Goal: Task Accomplishment & Management: Manage account settings

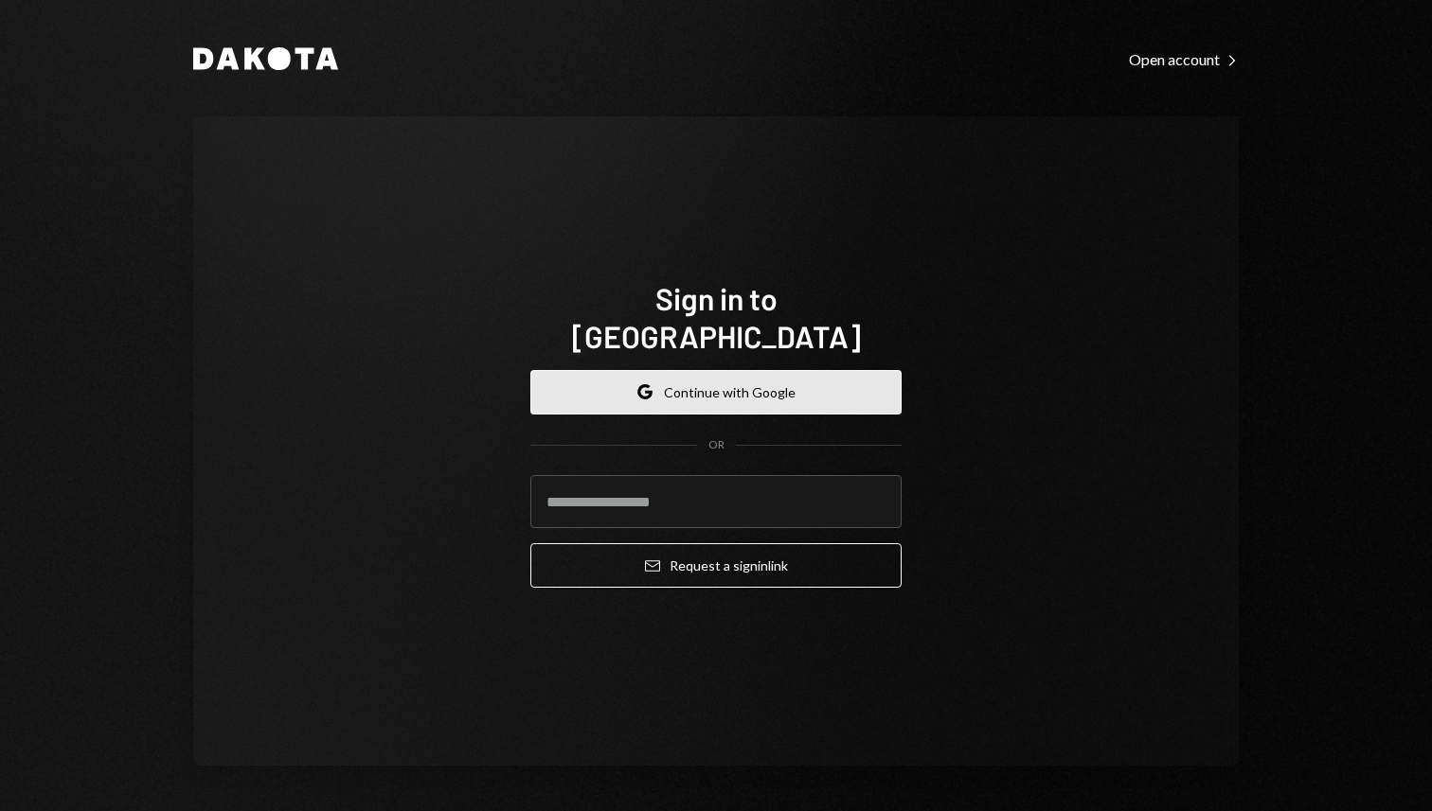
click at [721, 370] on button "Google Continue with Google" at bounding box center [715, 392] width 371 height 45
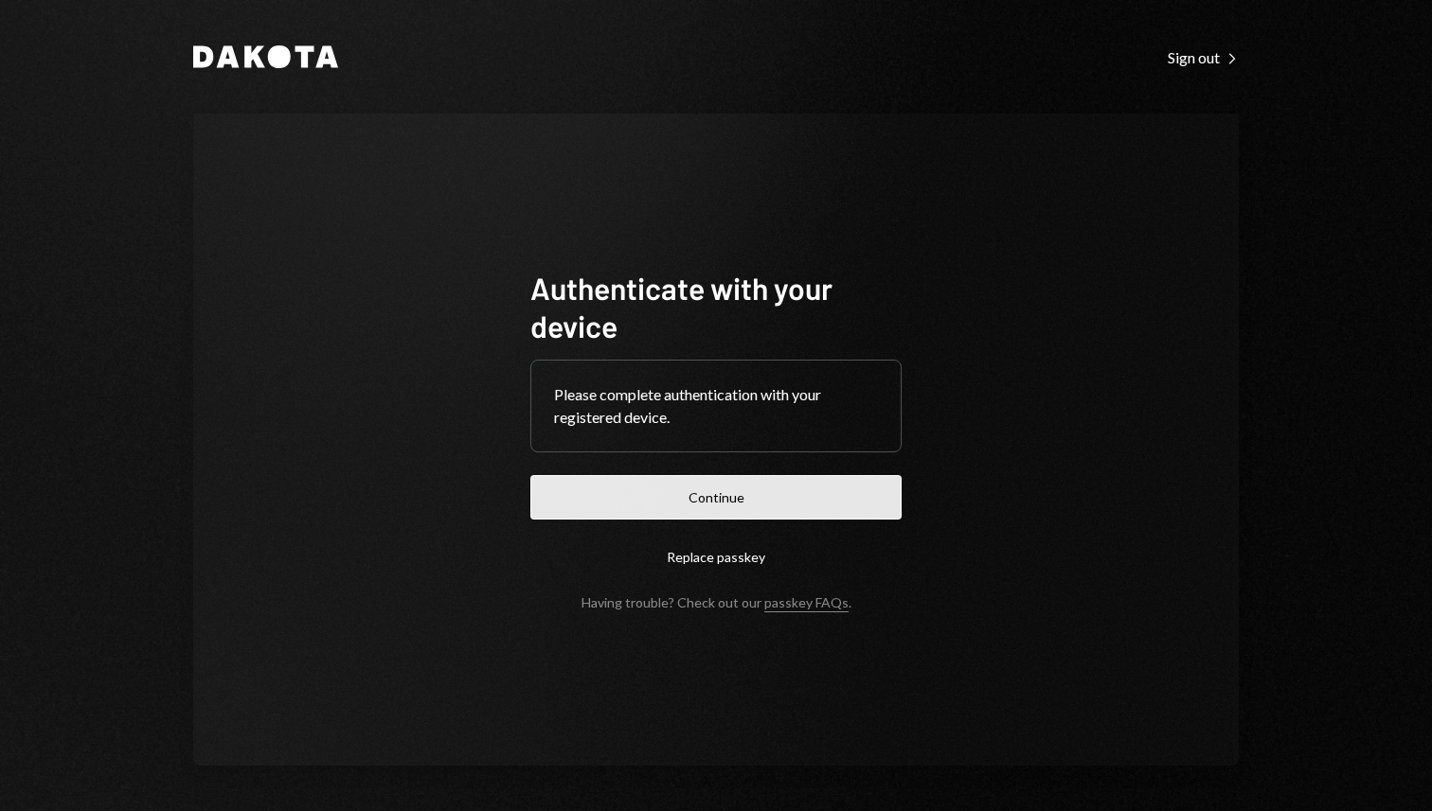
click at [574, 479] on button "Continue" at bounding box center [715, 497] width 371 height 45
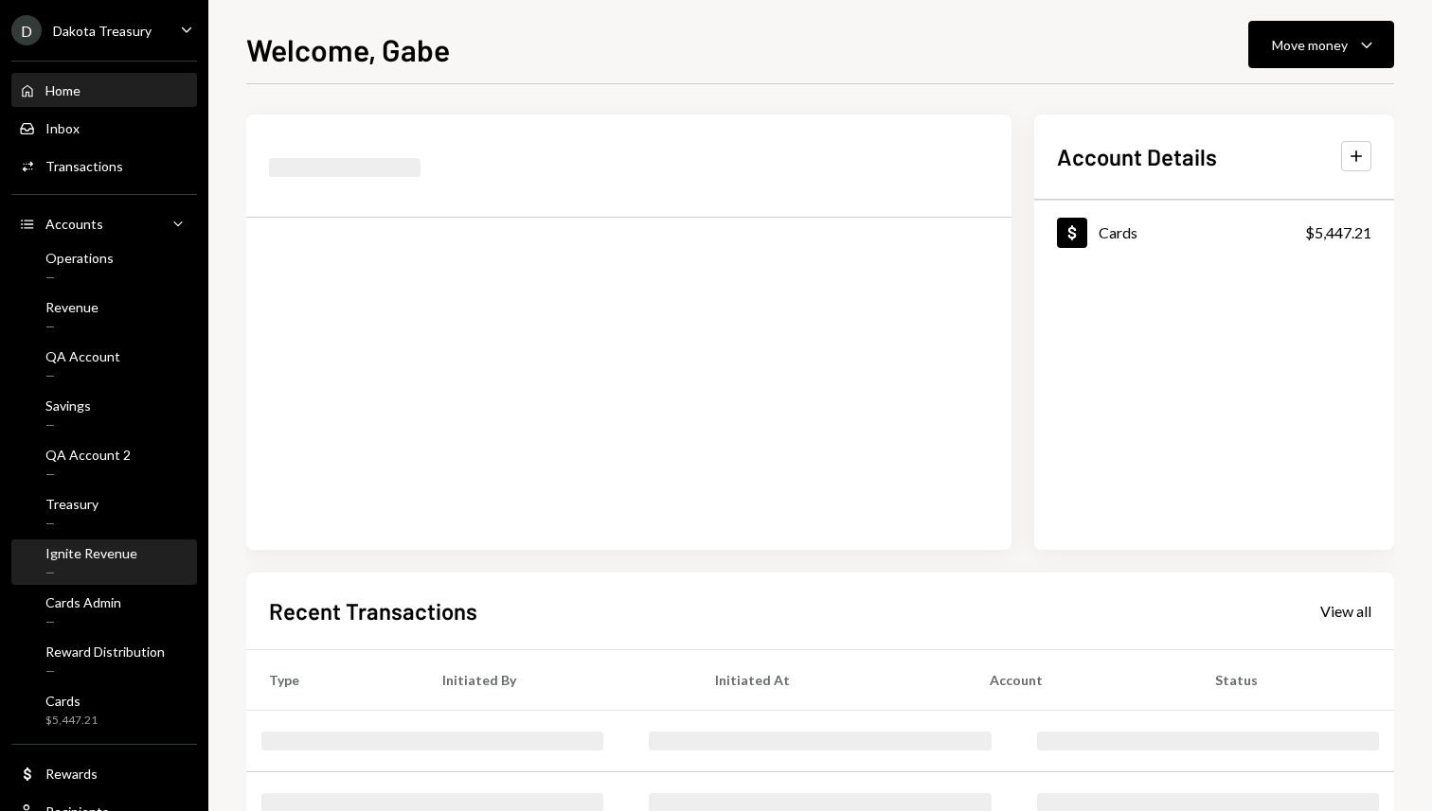
scroll to position [59, 0]
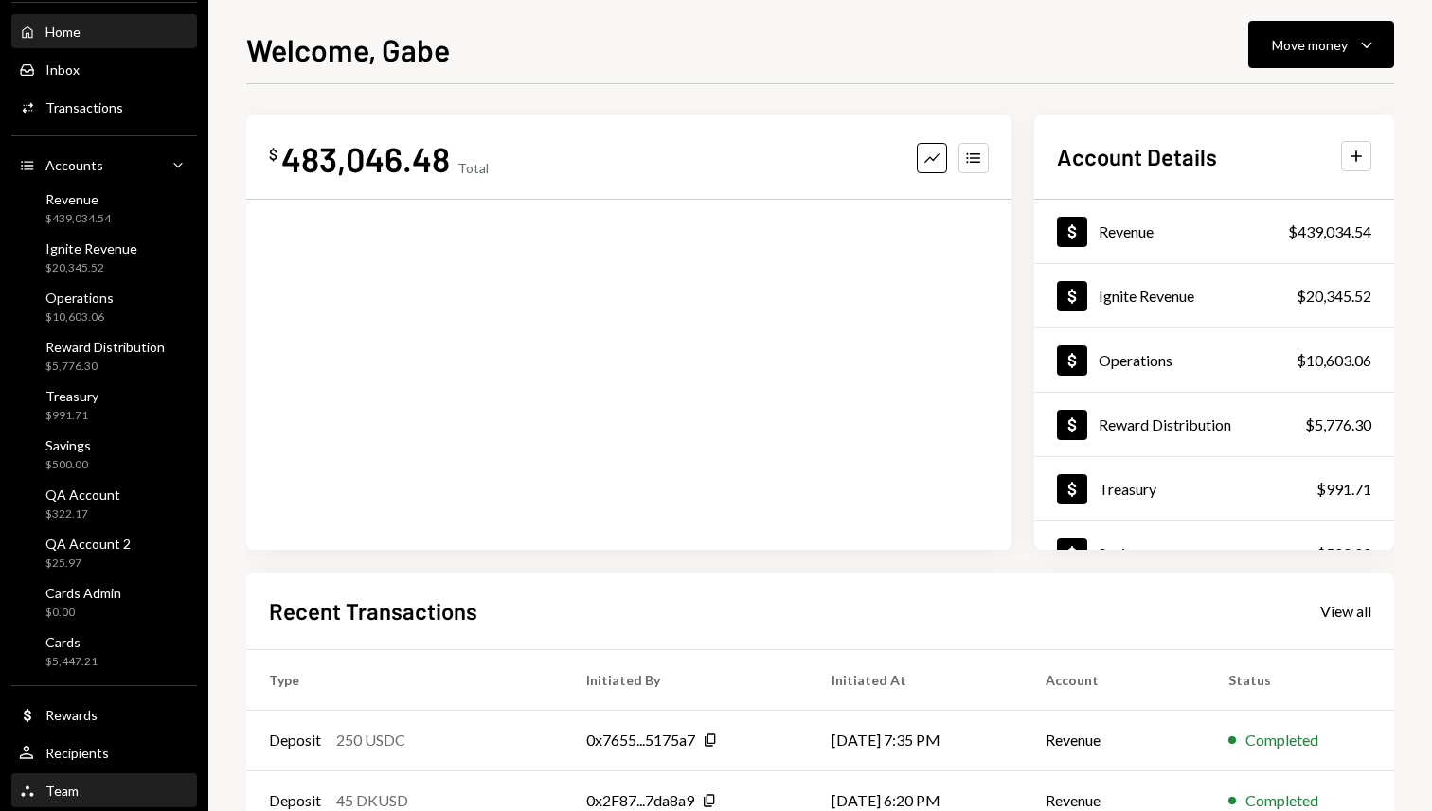
click at [92, 775] on div "Team Team" at bounding box center [104, 791] width 170 height 32
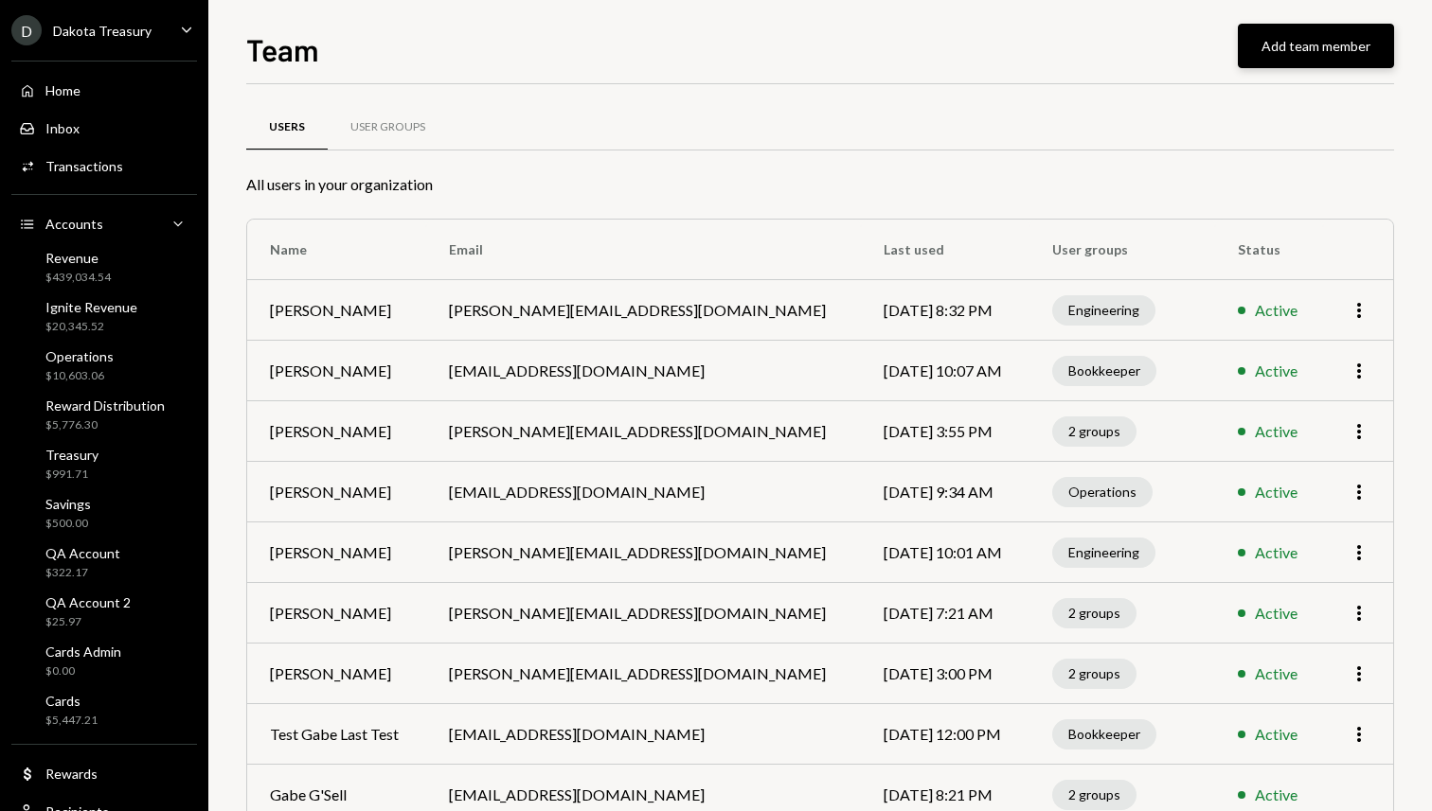
click at [1297, 45] on button "Add team member" at bounding box center [1315, 46] width 156 height 45
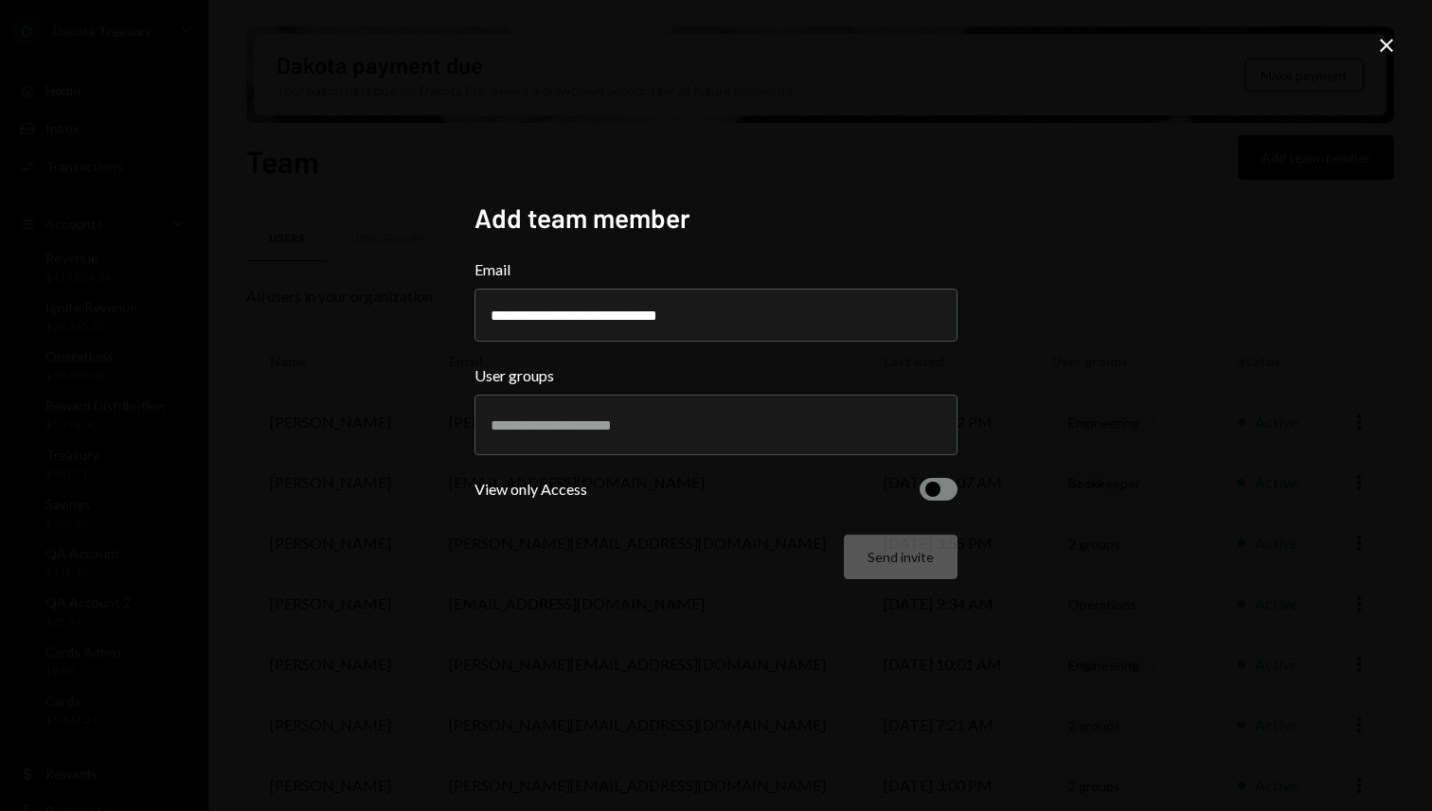
type input "**********"
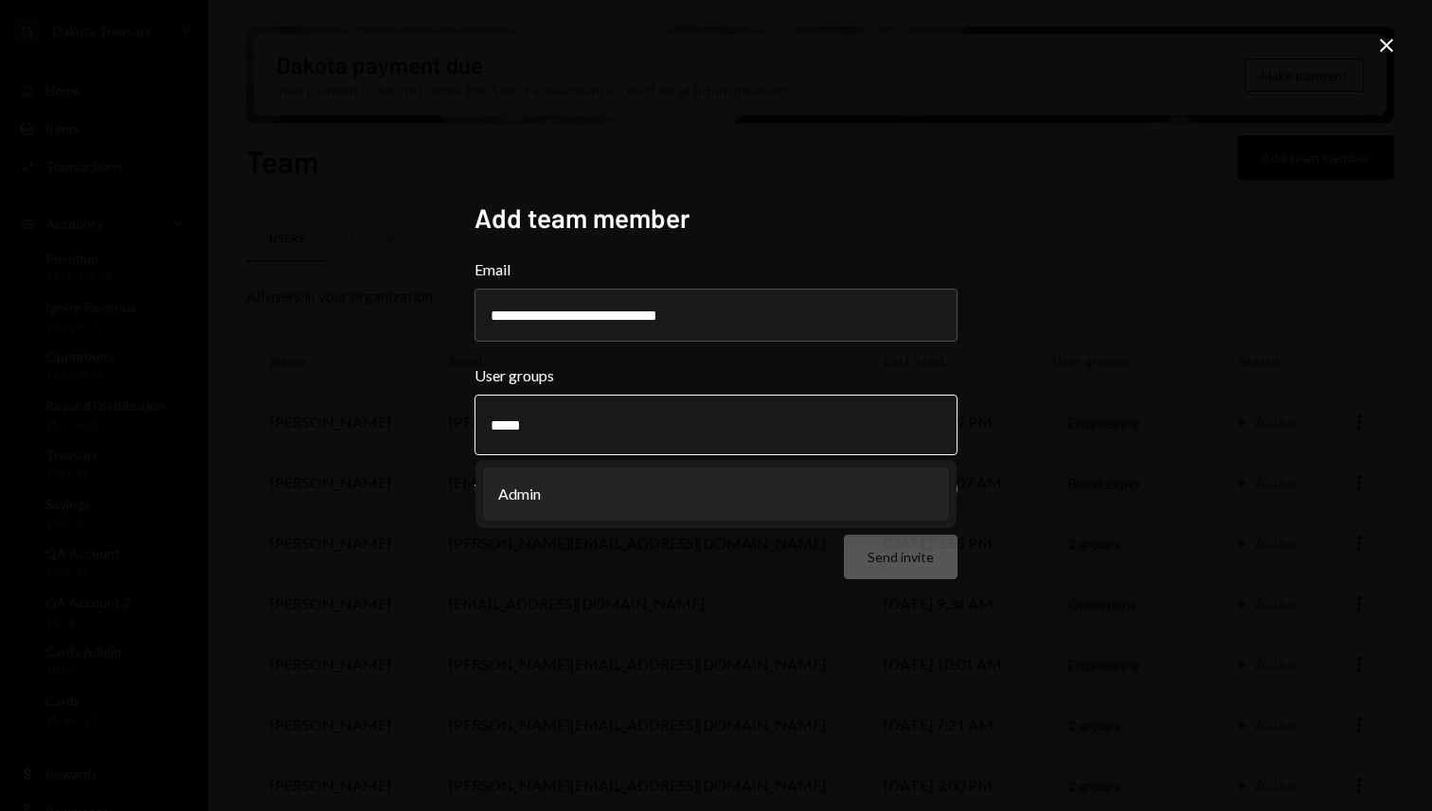
type input "*****"
click at [741, 492] on li "Admin" at bounding box center [716, 494] width 466 height 53
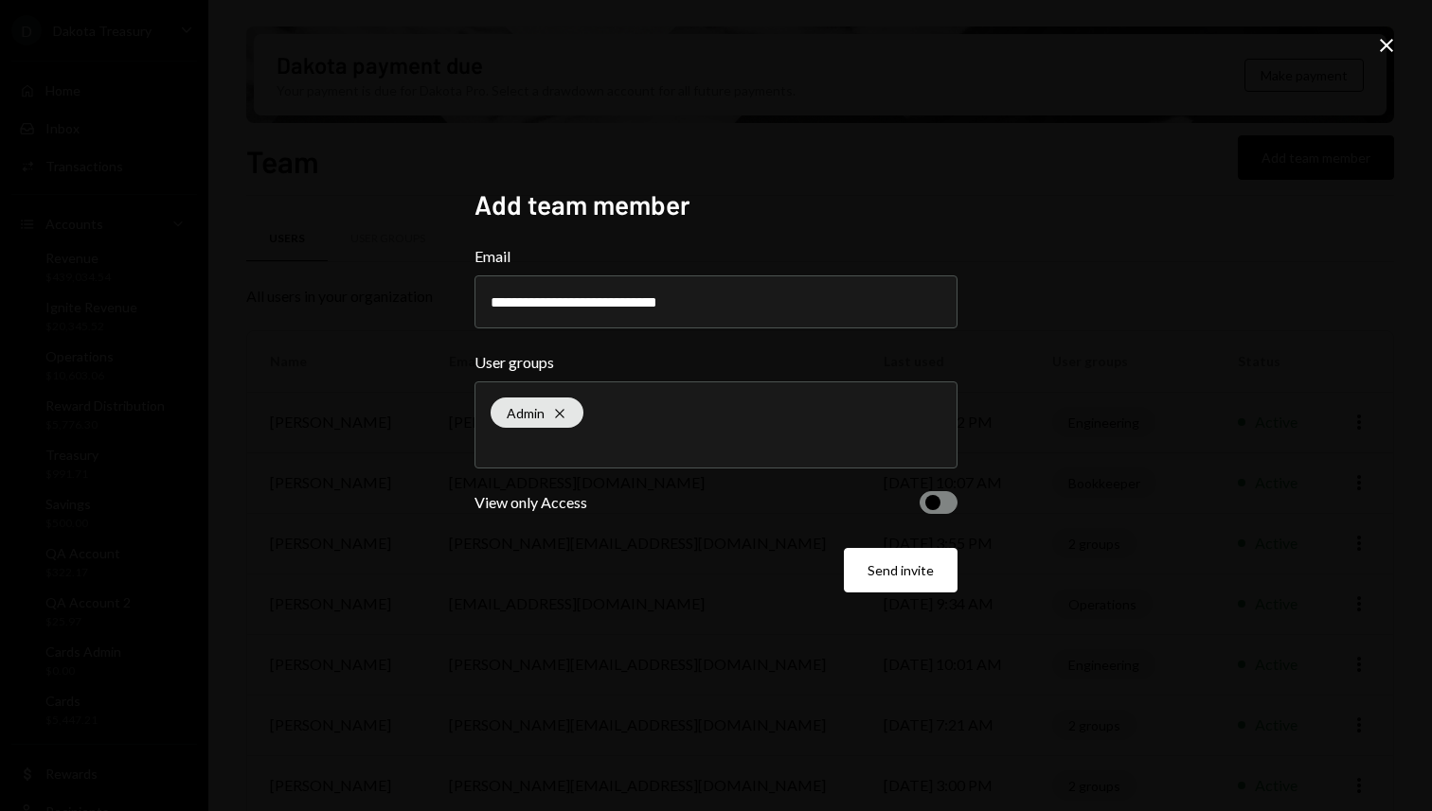
click at [891, 547] on form "**********" at bounding box center [715, 418] width 483 height 347
click at [873, 572] on button "Send invite" at bounding box center [901, 570] width 114 height 45
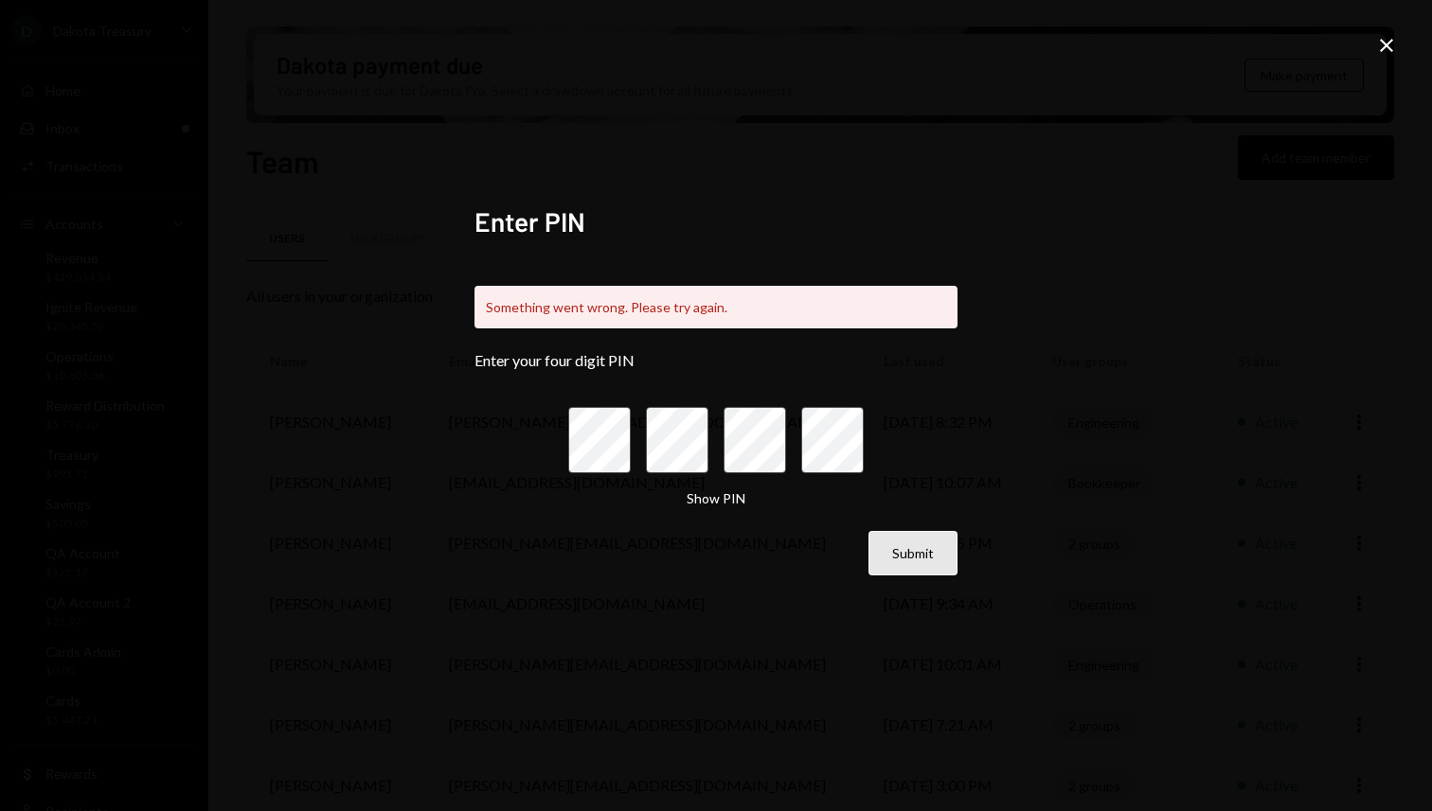
click at [938, 558] on button "Submit" at bounding box center [912, 553] width 89 height 45
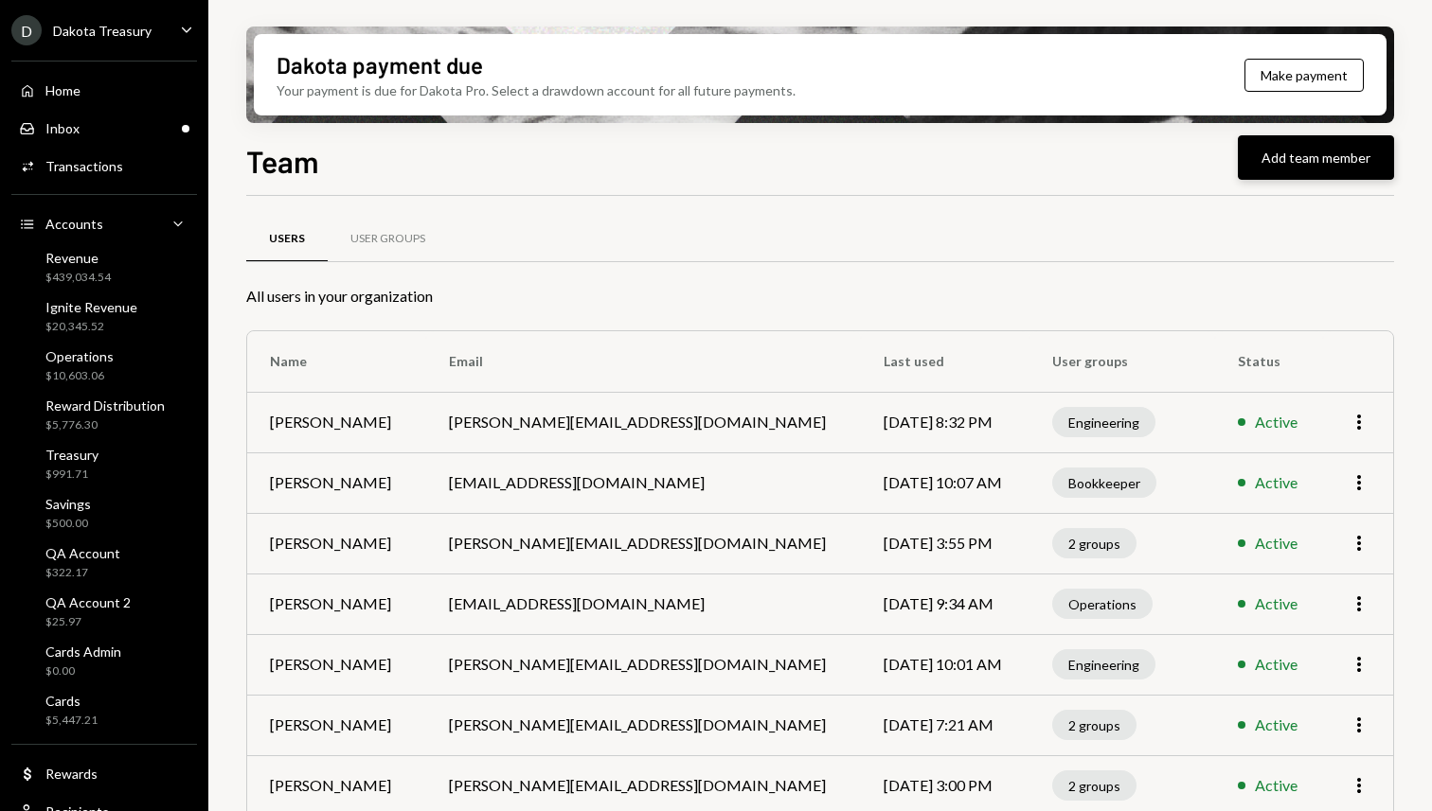
click at [1285, 172] on button "Add team member" at bounding box center [1315, 157] width 156 height 45
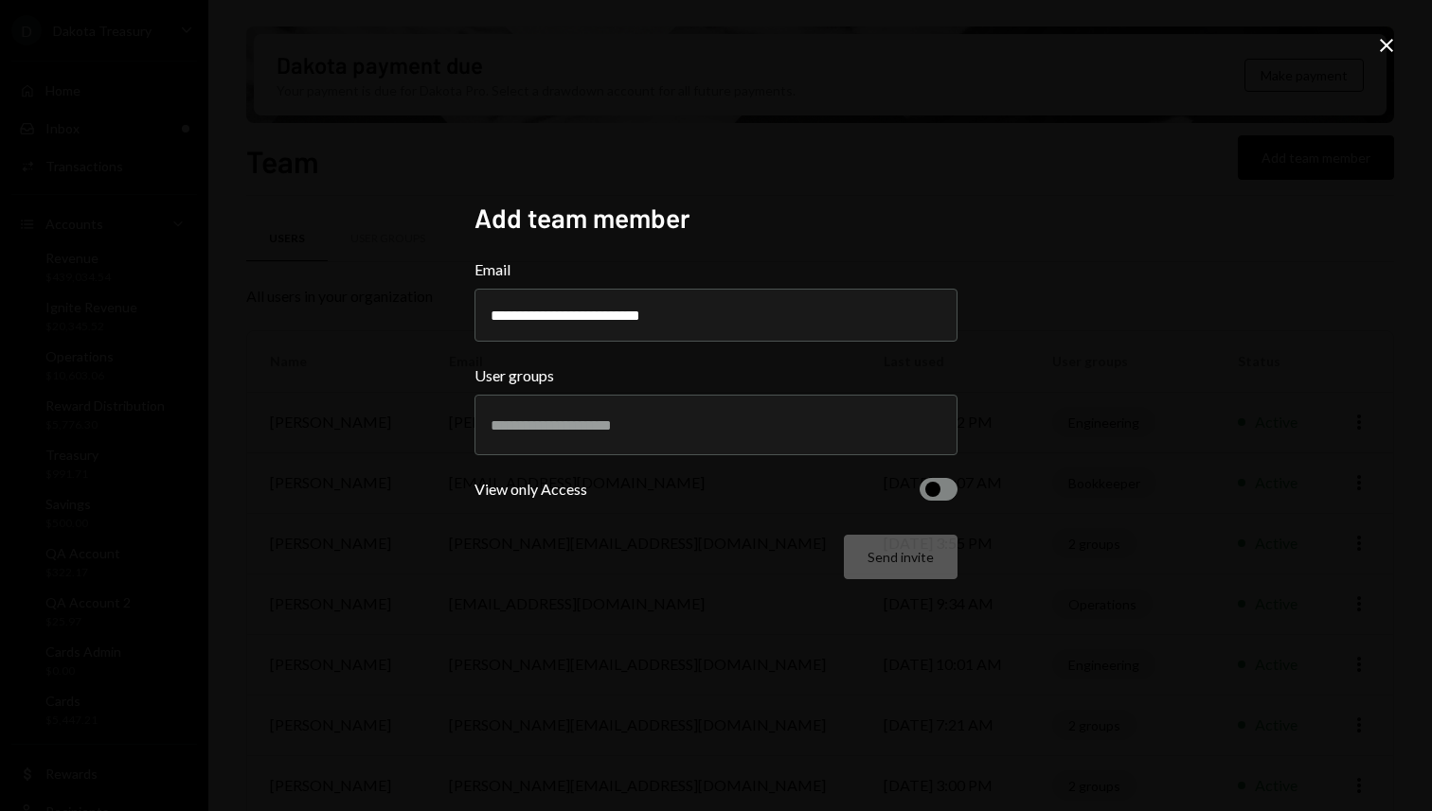
type input "**********"
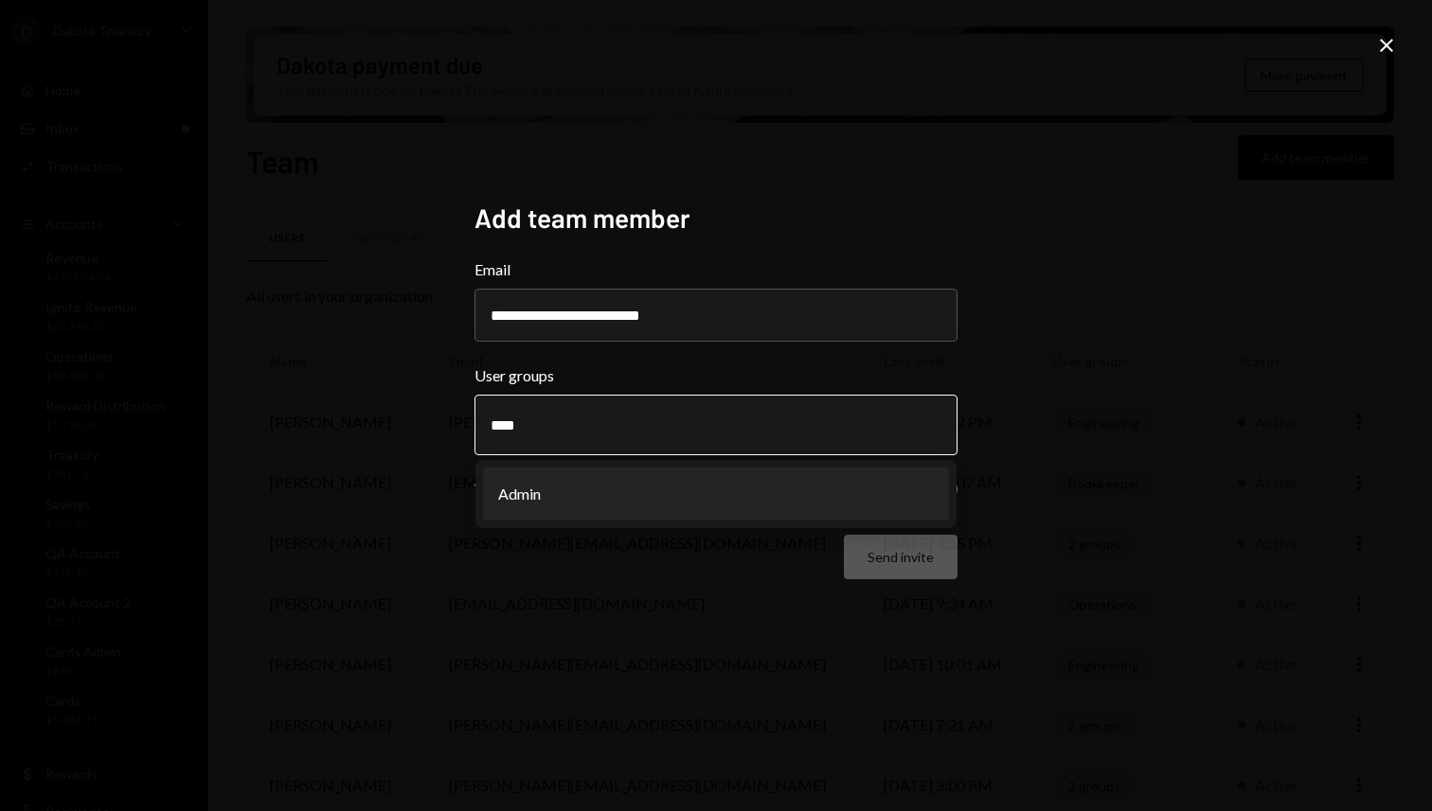
type input "*****"
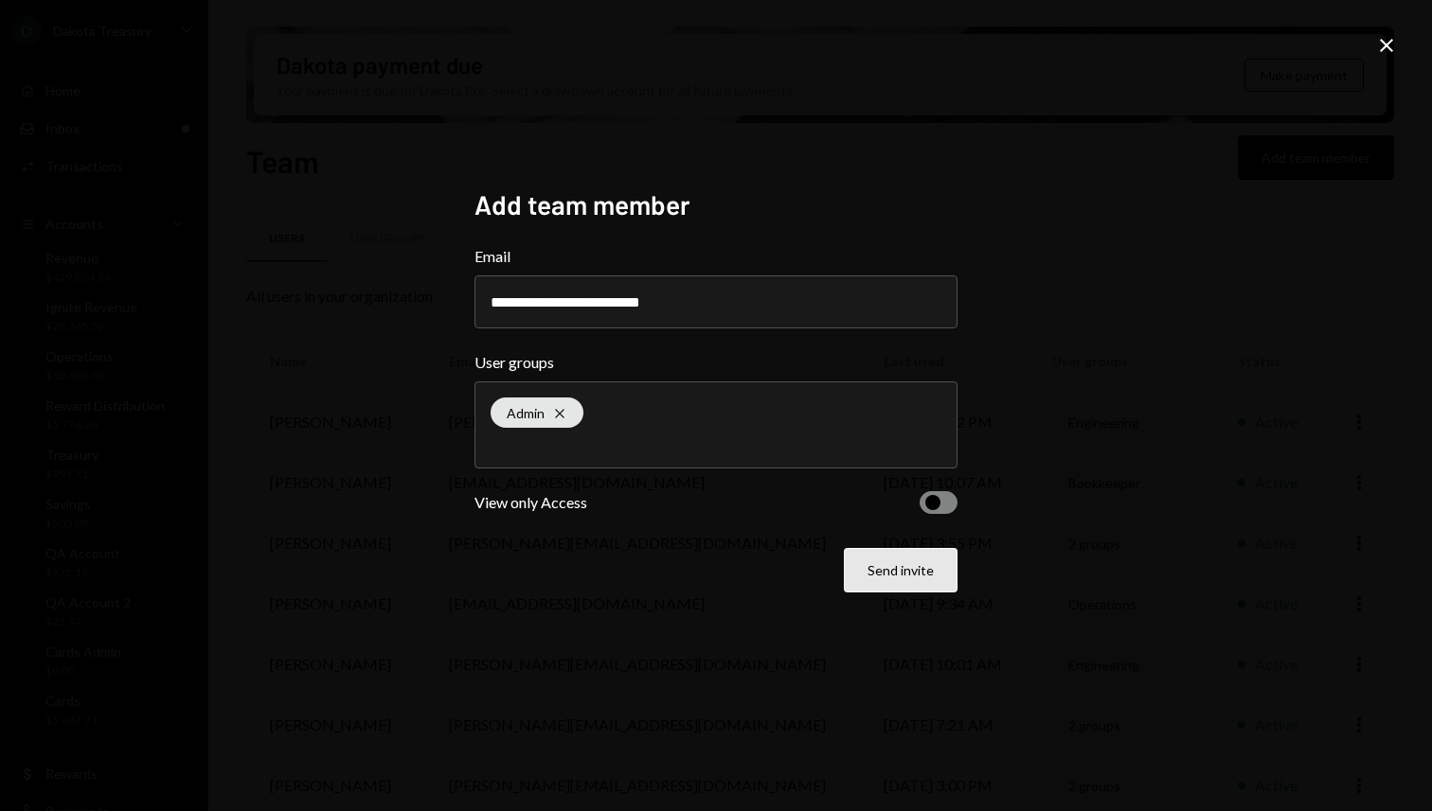
click at [881, 577] on button "Send invite" at bounding box center [901, 570] width 114 height 45
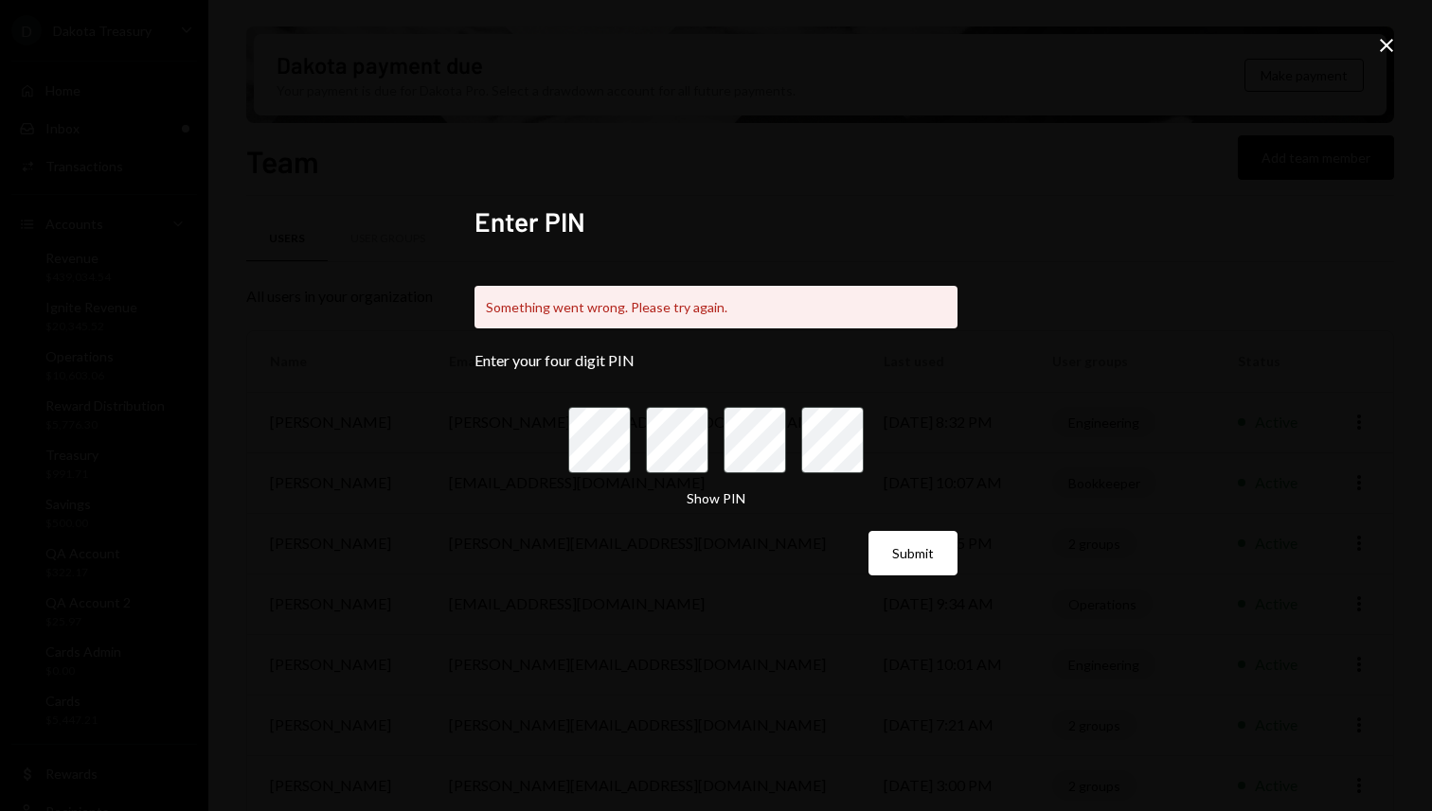
click at [1391, 50] on icon at bounding box center [1386, 45] width 13 height 13
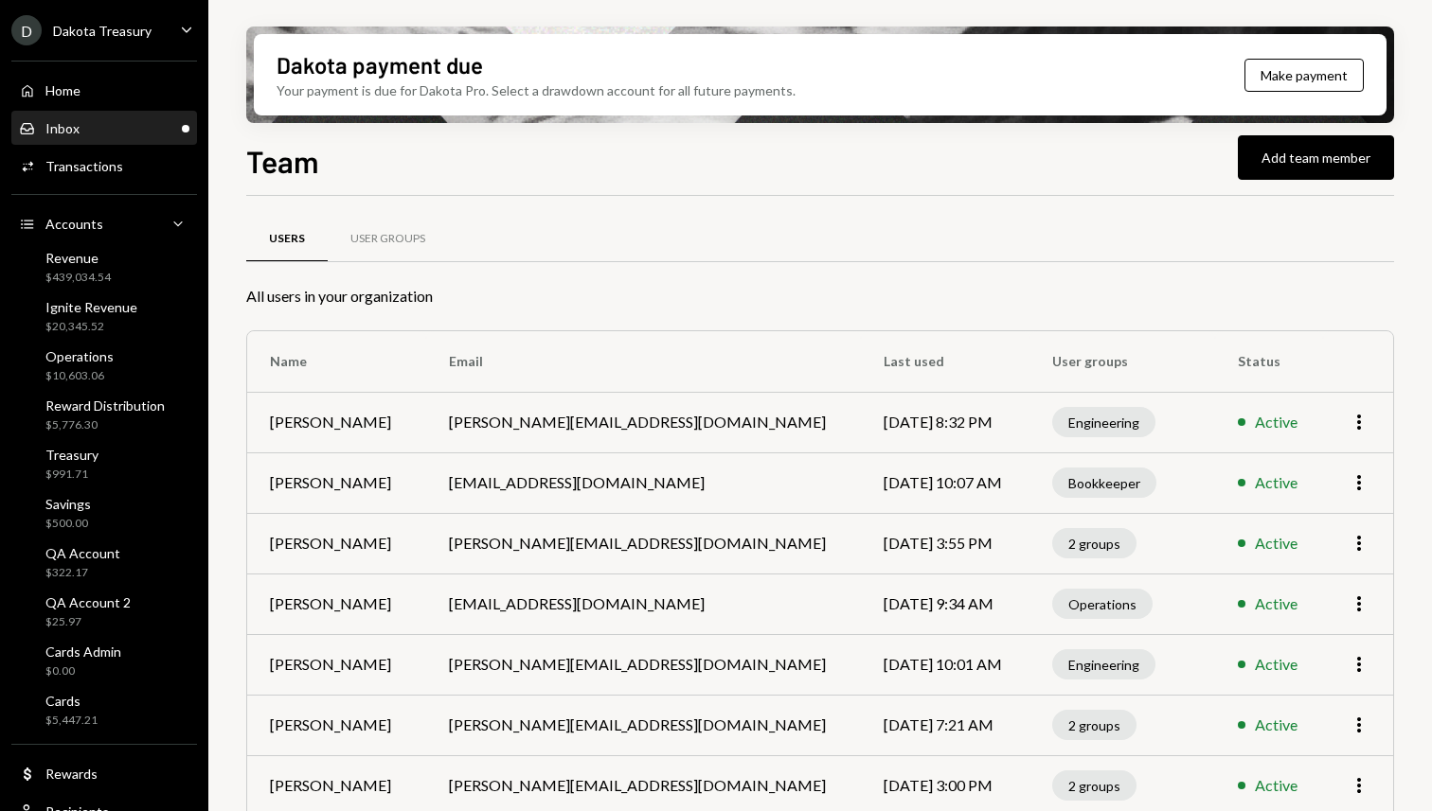
click at [104, 137] on div "Inbox Inbox" at bounding box center [104, 129] width 170 height 32
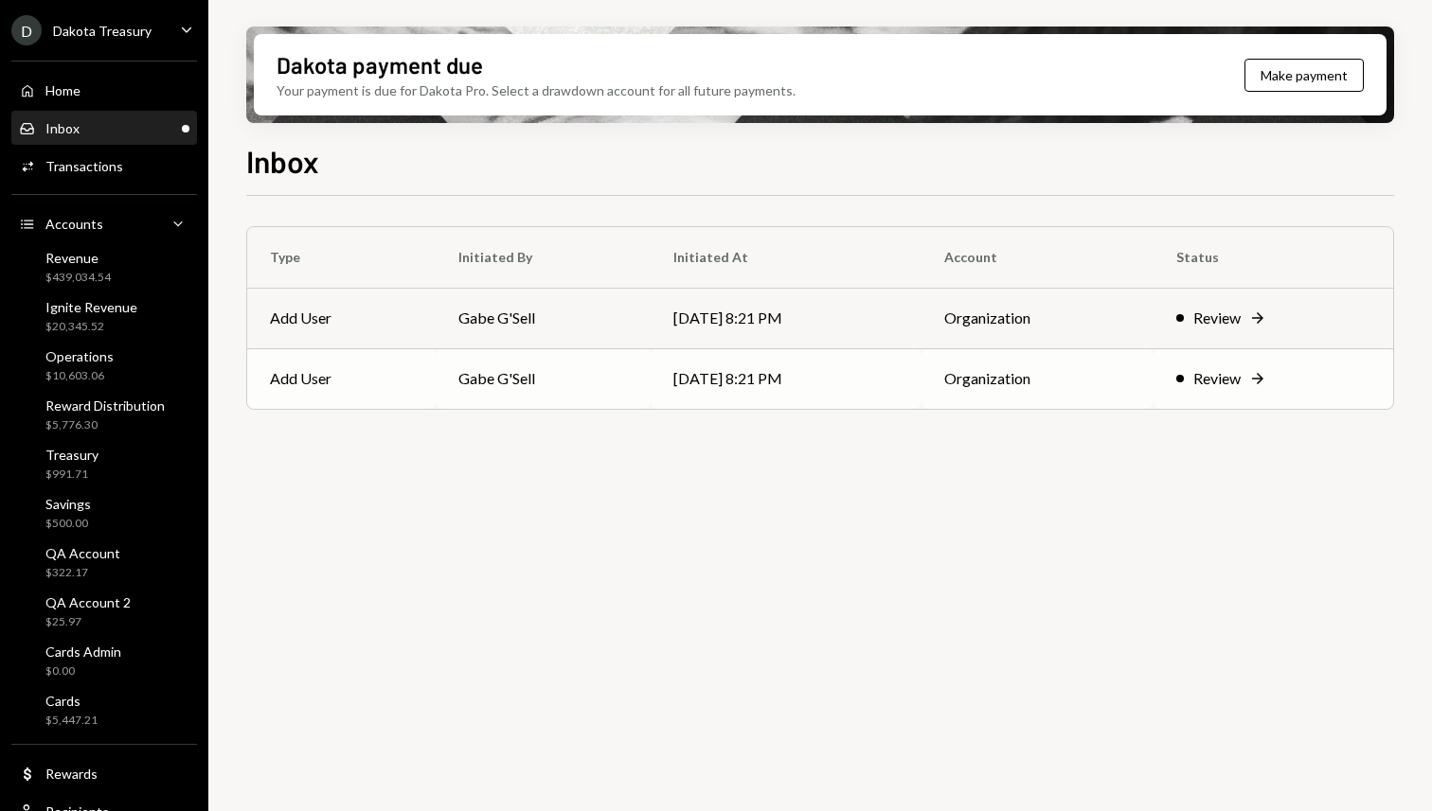
click at [763, 387] on td "[DATE] 8:21 PM" at bounding box center [786, 378] width 272 height 61
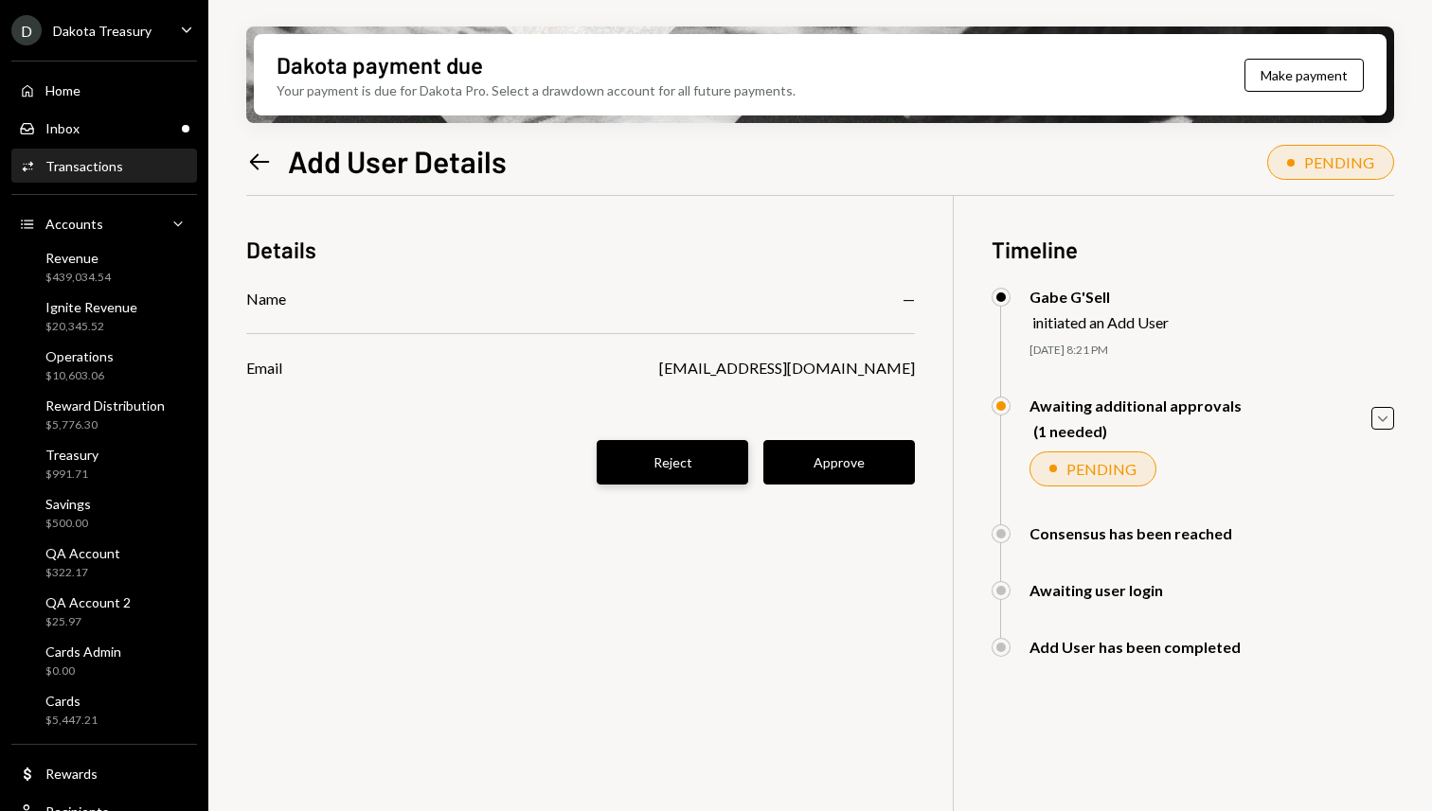
click at [701, 467] on button "Reject" at bounding box center [671, 462] width 151 height 45
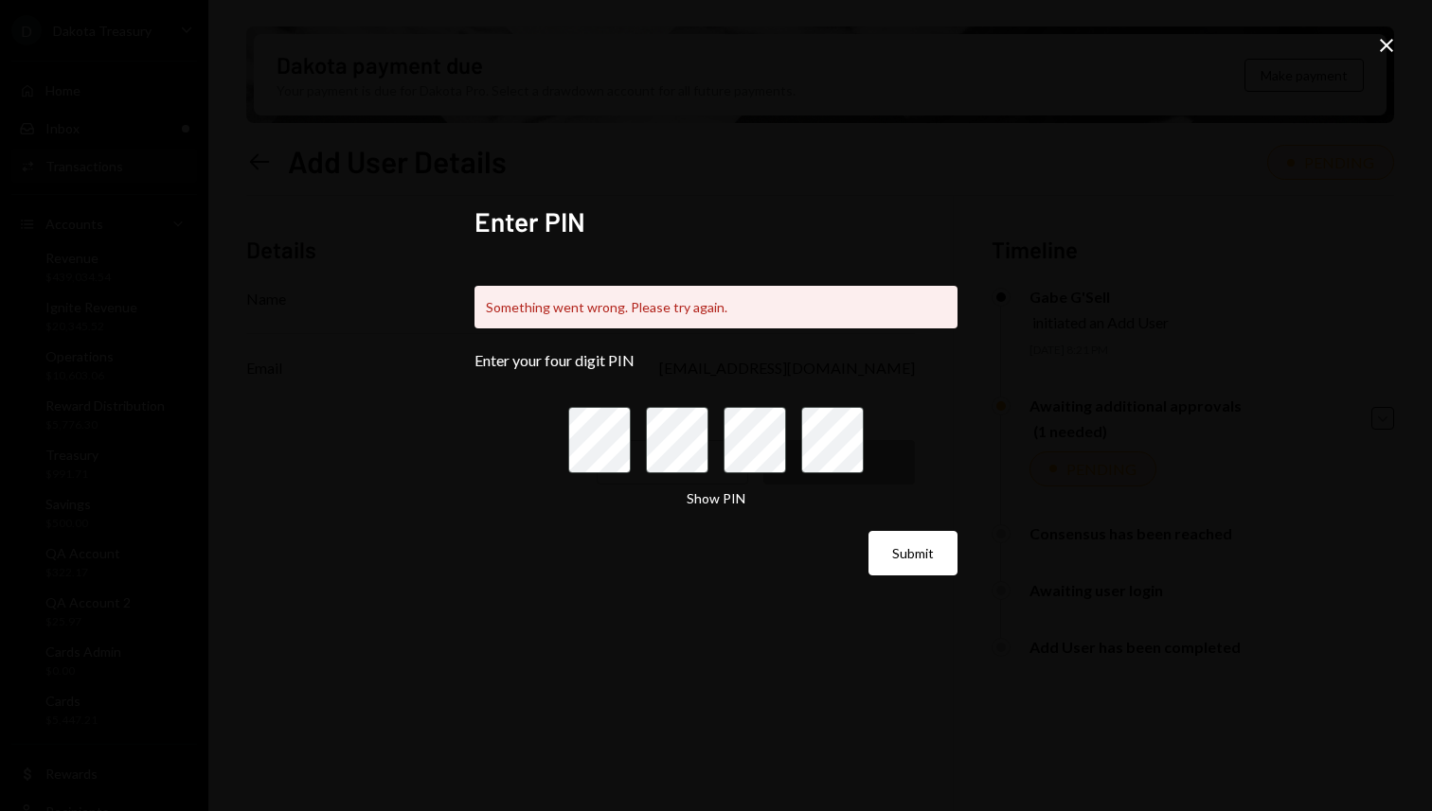
click at [1387, 52] on icon "Close" at bounding box center [1386, 45] width 23 height 23
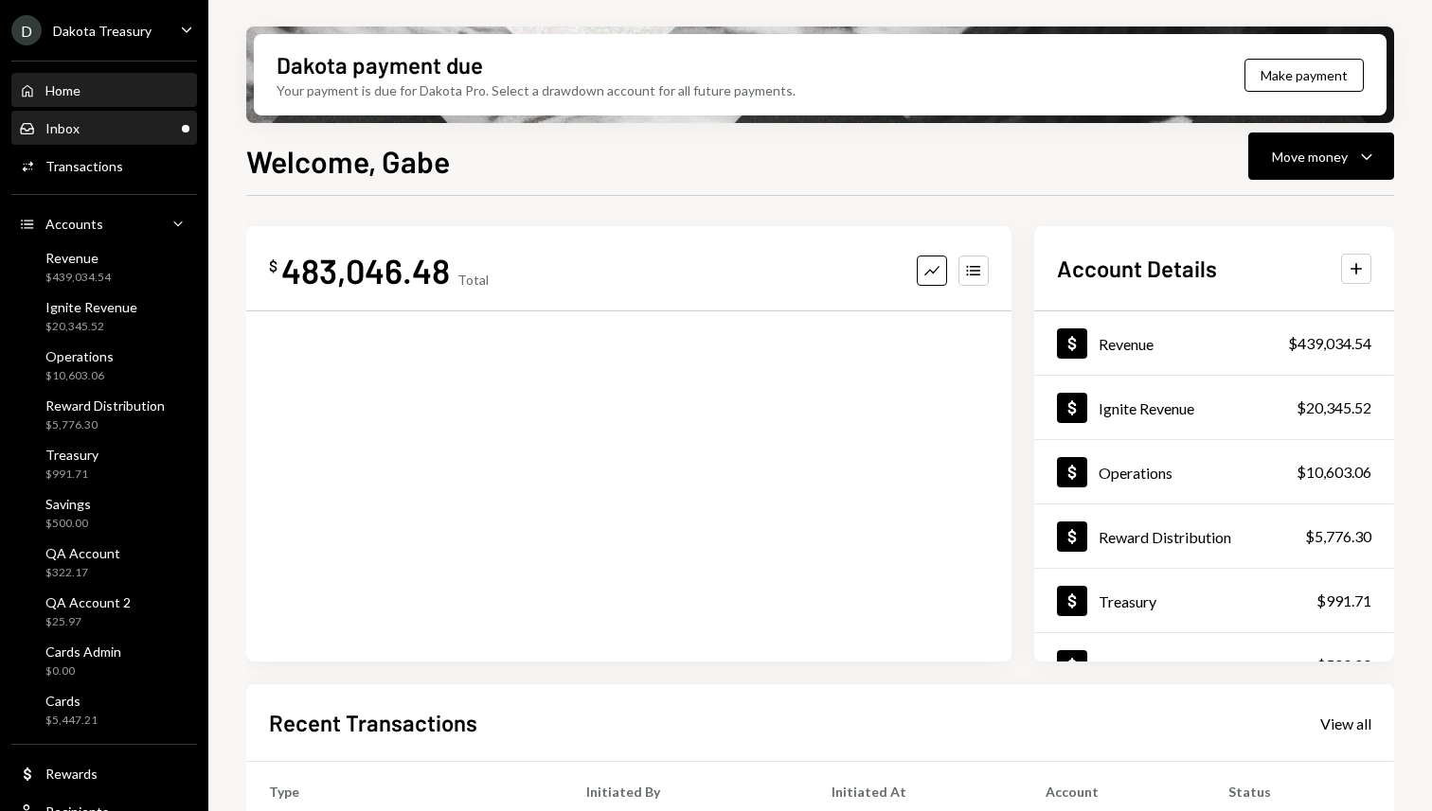
click at [80, 118] on div "Inbox Inbox" at bounding box center [104, 129] width 170 height 32
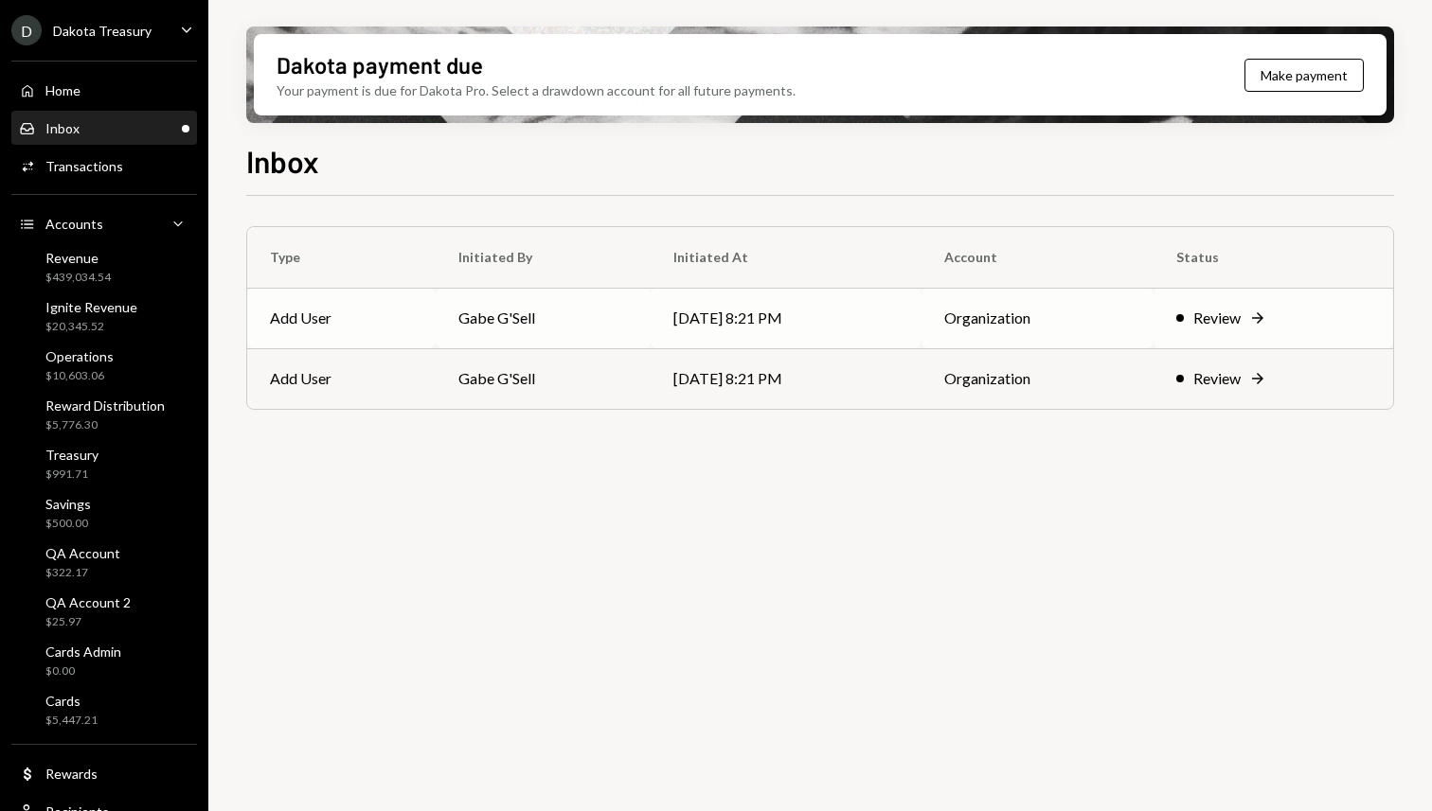
click at [480, 313] on td "Gabe G'Sell" at bounding box center [543, 318] width 215 height 61
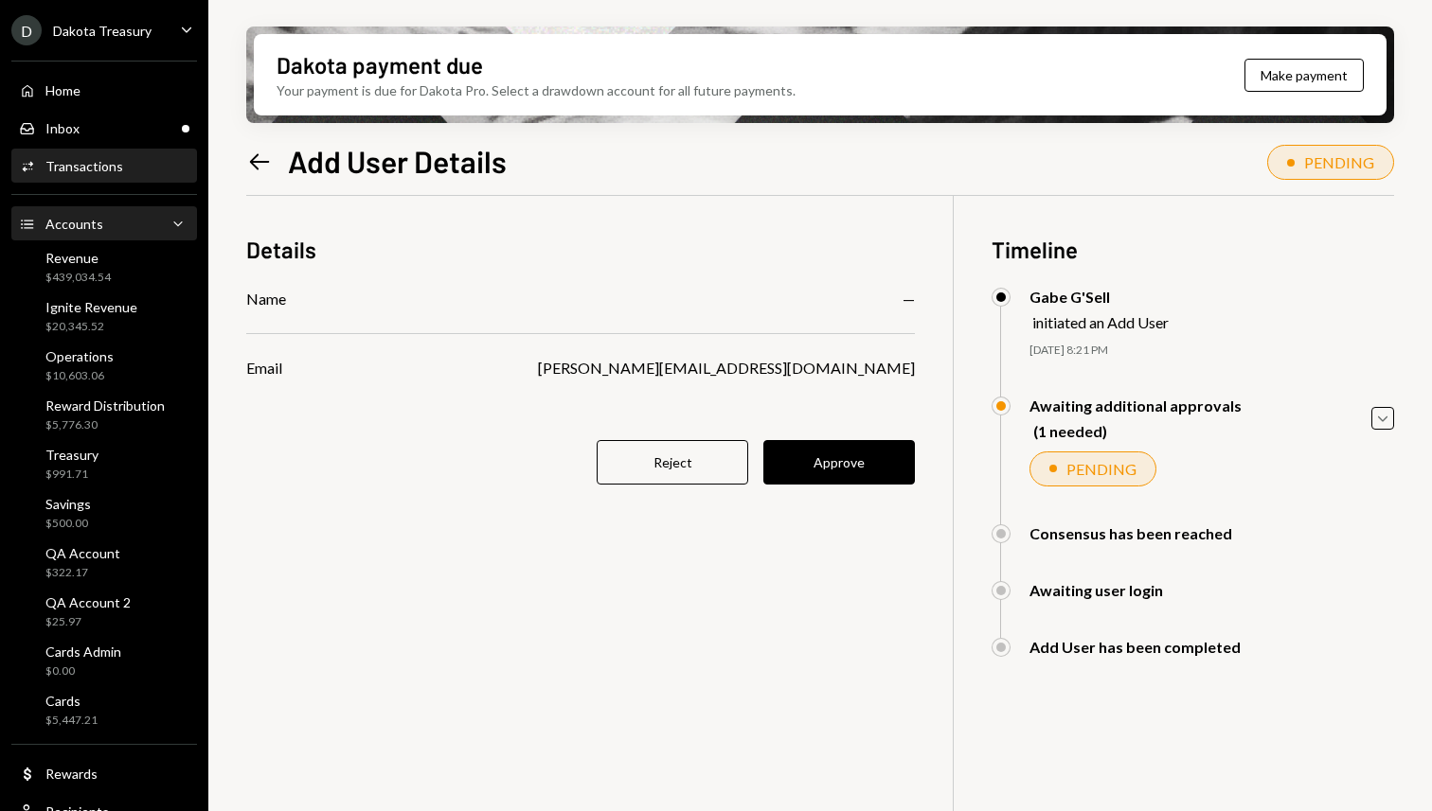
scroll to position [59, 0]
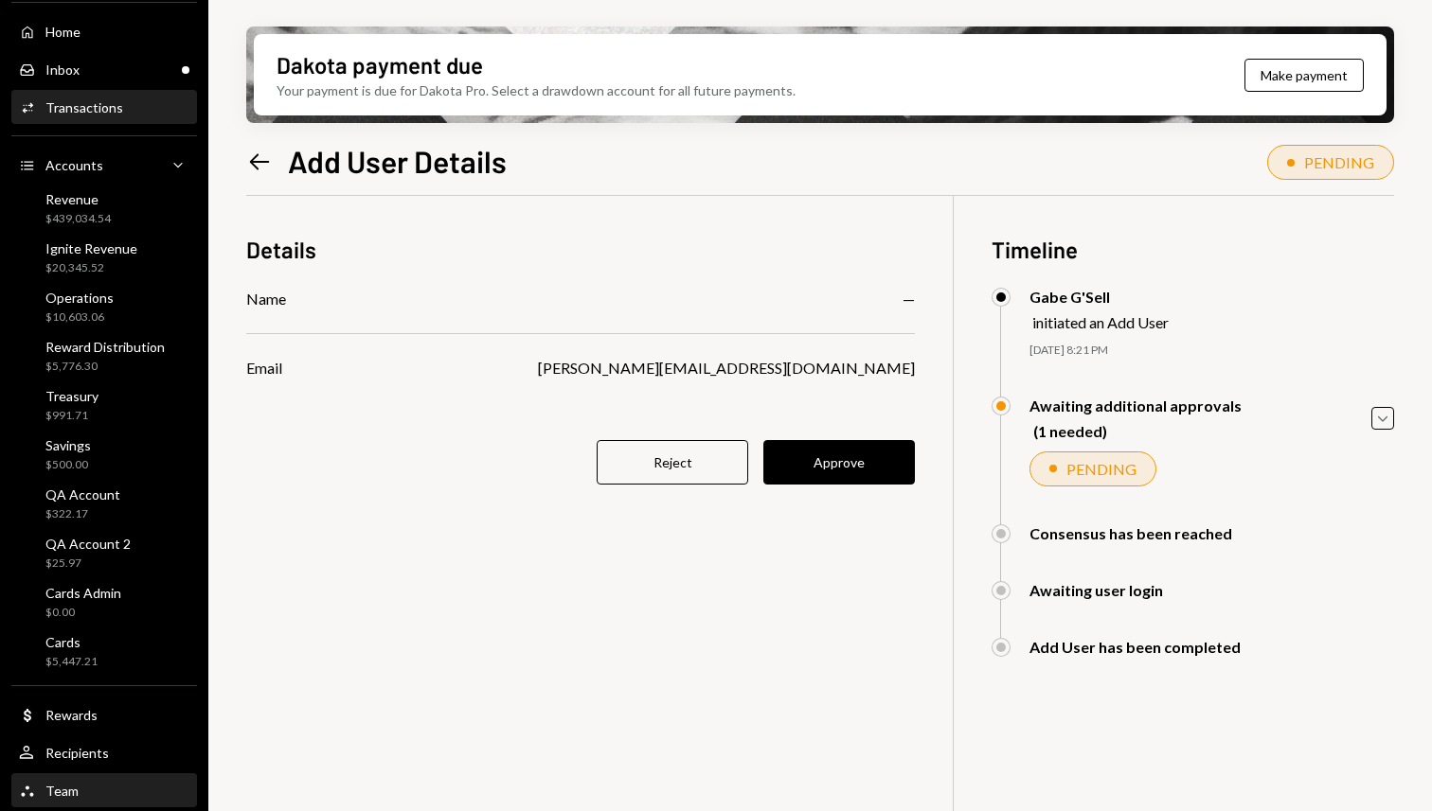
click at [87, 784] on div "Team Team" at bounding box center [104, 791] width 170 height 17
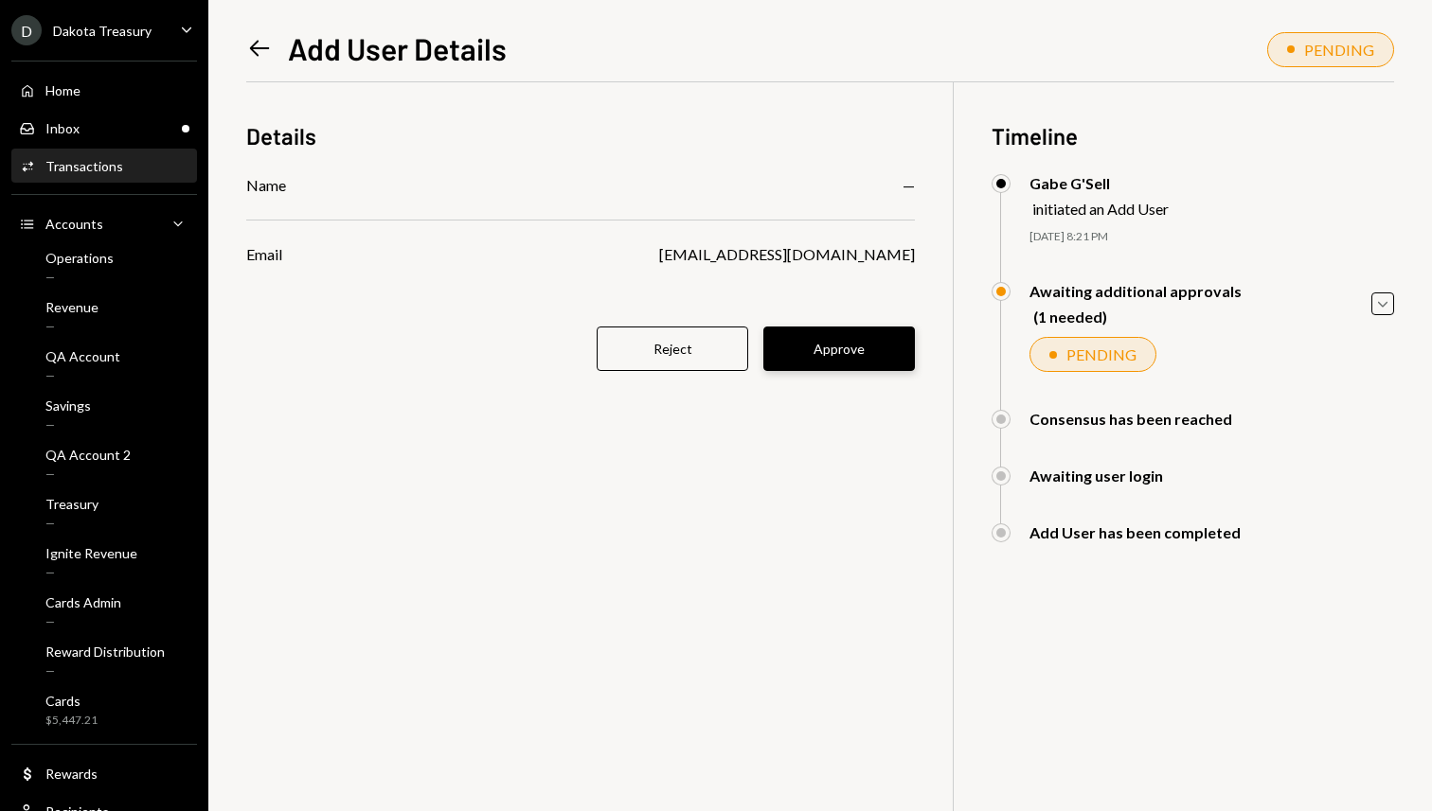
click at [838, 349] on button "Approve" at bounding box center [838, 349] width 151 height 45
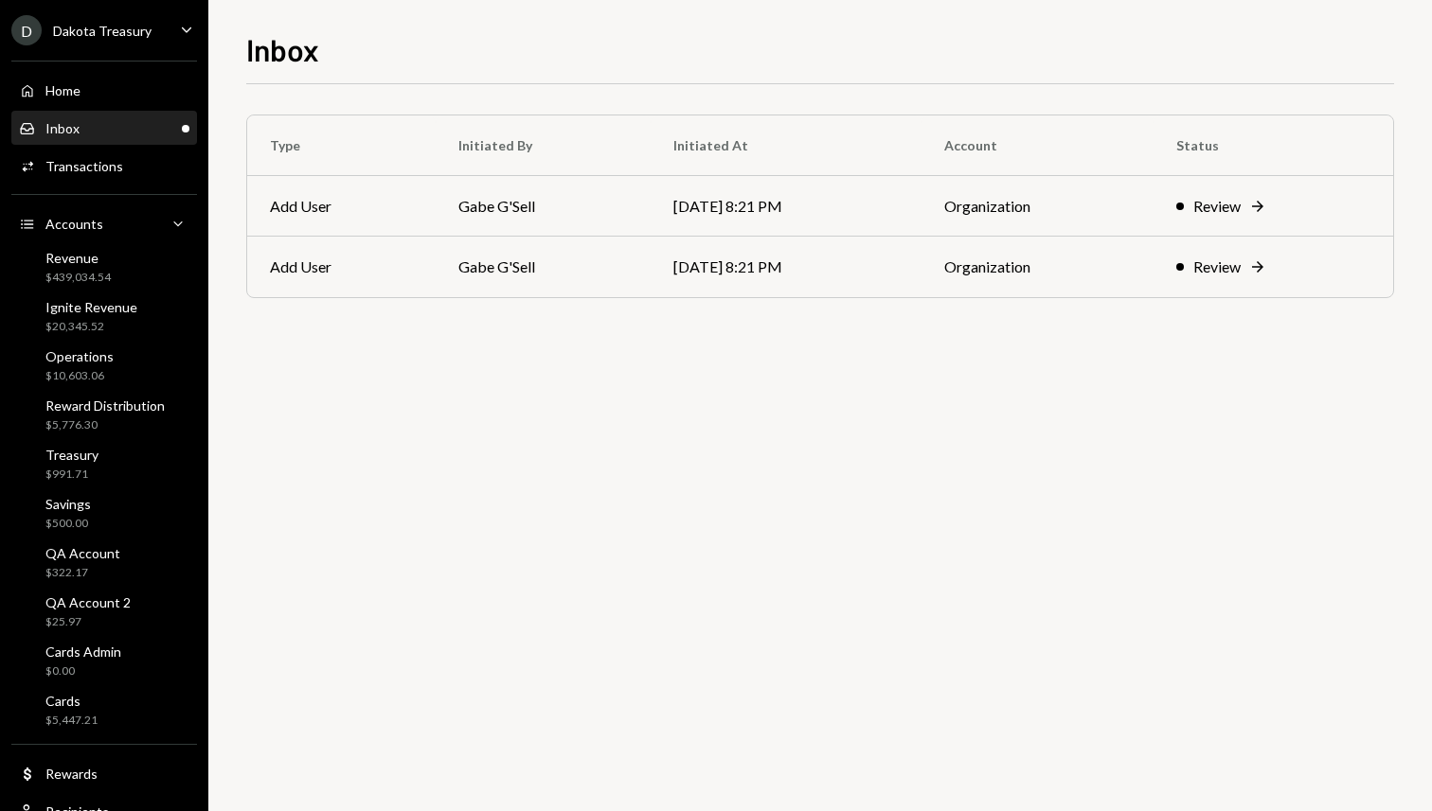
click at [123, 135] on div "Inbox Inbox" at bounding box center [104, 128] width 170 height 17
